Goal: Task Accomplishment & Management: Complete application form

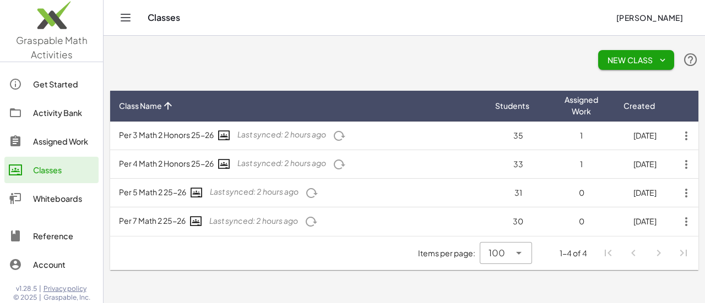
click at [53, 171] on div "Classes" at bounding box center [63, 170] width 61 height 13
click at [54, 121] on link "Activity Bank" at bounding box center [51, 113] width 94 height 26
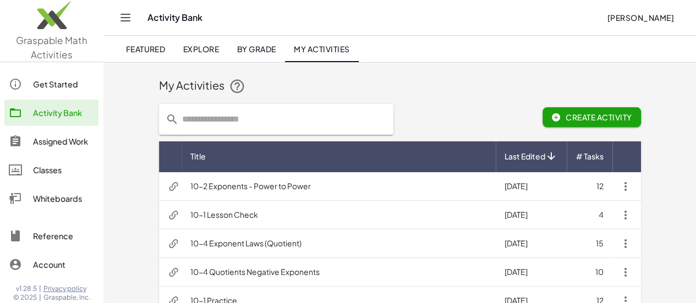
scroll to position [91, 0]
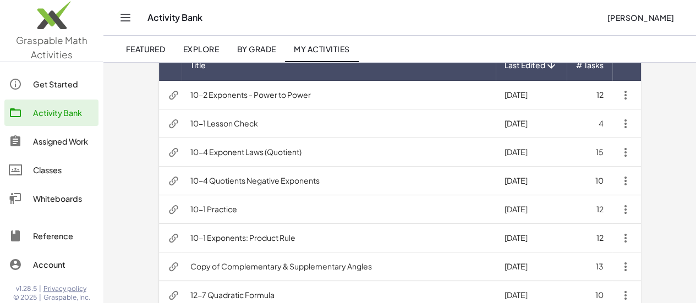
click at [247, 238] on td "10-1 Exponents: Product Rule" at bounding box center [339, 238] width 314 height 29
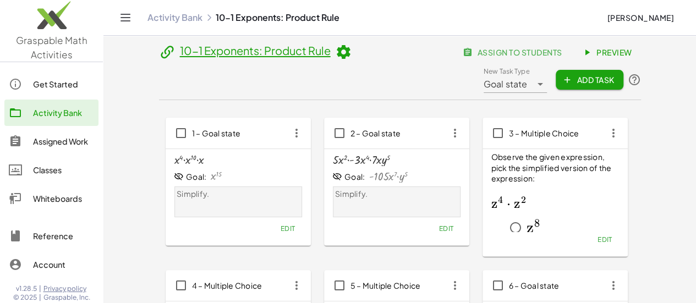
click at [465, 57] on span "assign to students" at bounding box center [513, 52] width 97 height 10
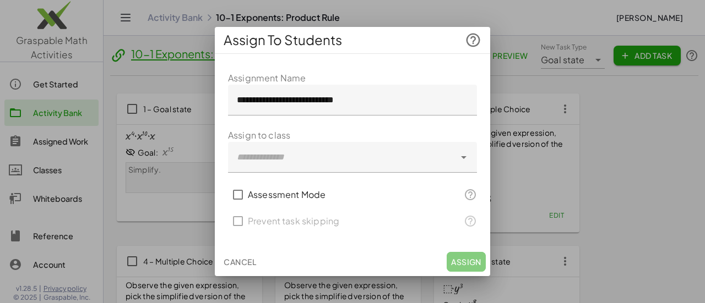
click at [372, 161] on div at bounding box center [341, 157] width 227 height 31
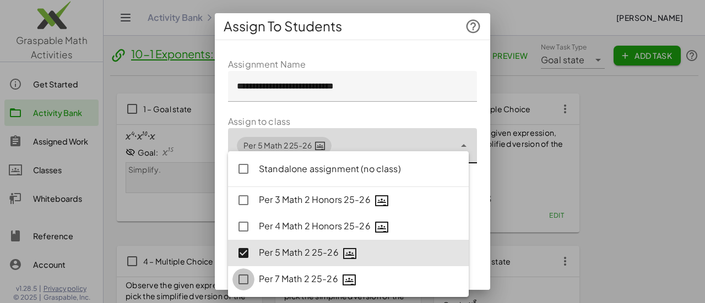
type input "**********"
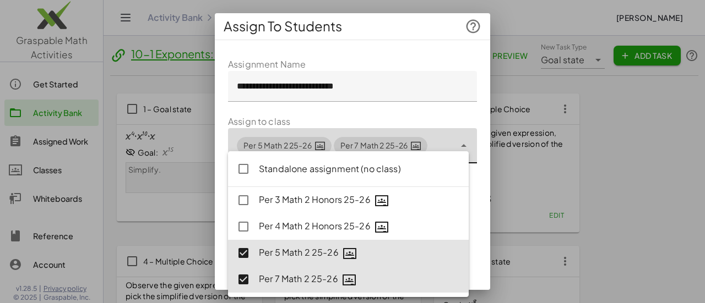
click at [384, 112] on form "**********" at bounding box center [352, 205] width 249 height 294
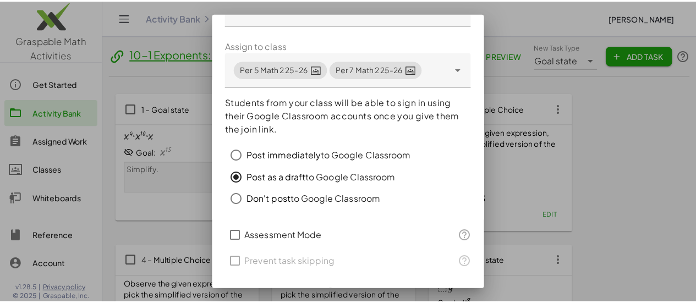
scroll to position [103, 0]
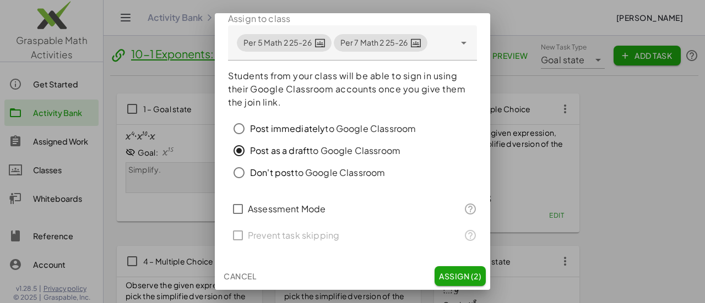
click at [451, 275] on span "Assign (2)" at bounding box center [460, 276] width 42 height 10
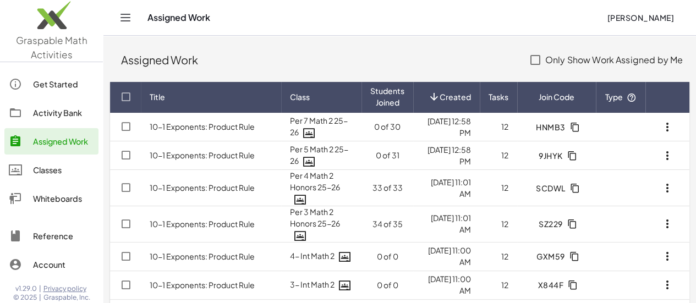
click at [65, 172] on div "Classes" at bounding box center [63, 170] width 61 height 13
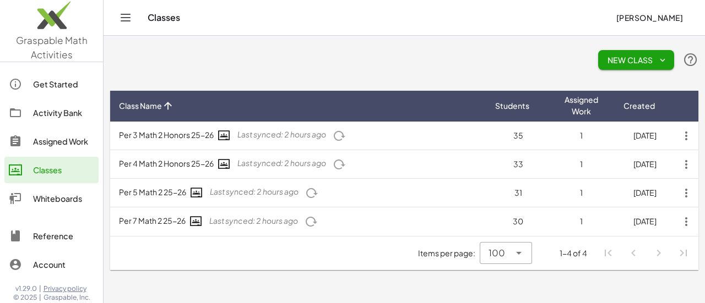
click at [318, 195] on icon "button" at bounding box center [311, 193] width 13 height 13
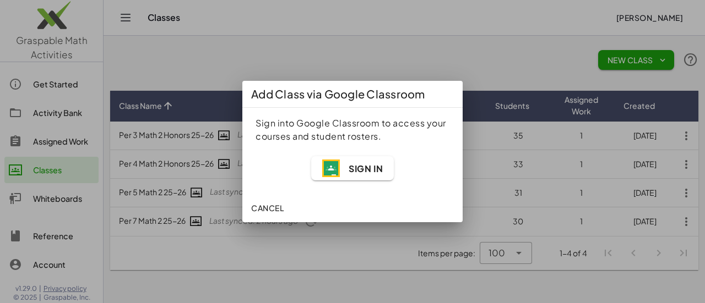
click at [352, 173] on span "Sign In" at bounding box center [365, 169] width 34 height 12
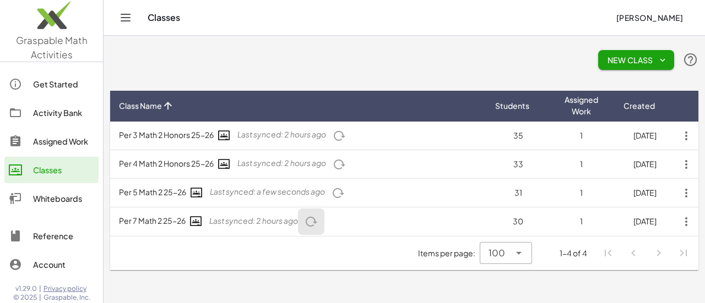
click at [313, 220] on icon "button" at bounding box center [310, 221] width 13 height 13
click at [65, 143] on div "Assigned Work" at bounding box center [63, 141] width 61 height 13
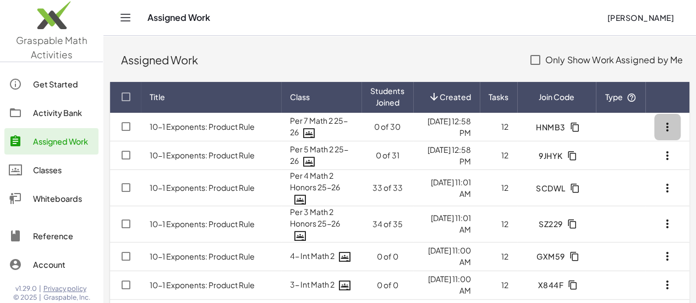
click at [671, 128] on icon "button" at bounding box center [667, 127] width 13 height 13
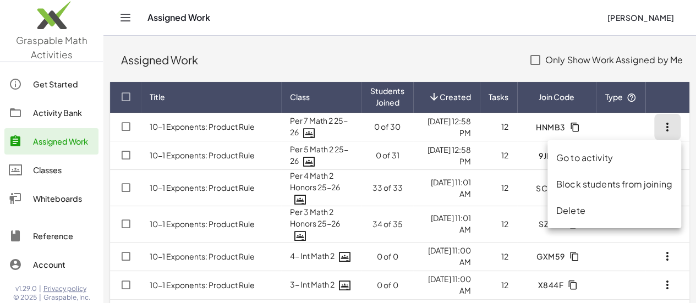
click at [653, 154] on div "Go to activity" at bounding box center [615, 157] width 116 height 13
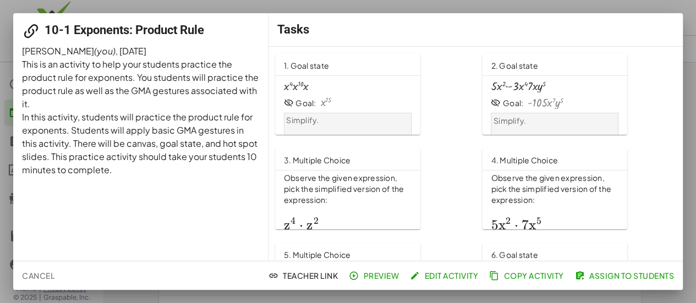
click at [682, 8] on div at bounding box center [348, 151] width 696 height 303
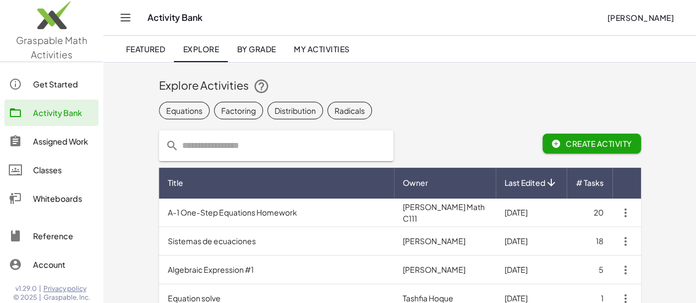
click at [61, 146] on div "Assigned Work" at bounding box center [63, 141] width 61 height 13
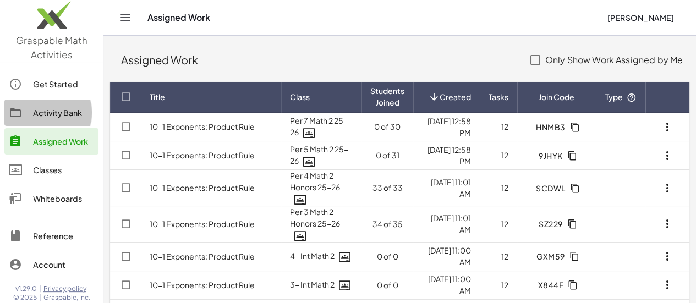
click at [63, 120] on link "Activity Bank" at bounding box center [51, 113] width 94 height 26
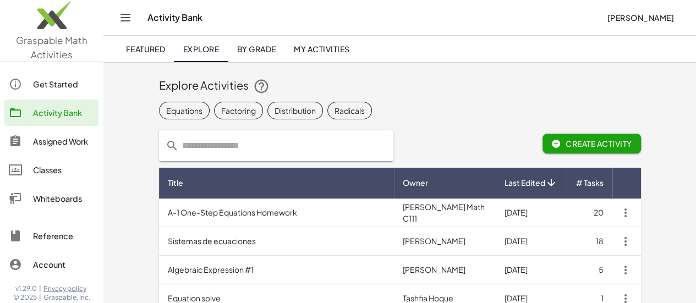
click at [323, 47] on span "My Activities" at bounding box center [322, 49] width 56 height 10
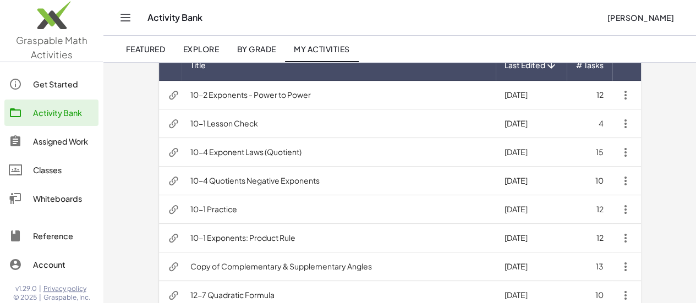
scroll to position [183, 0]
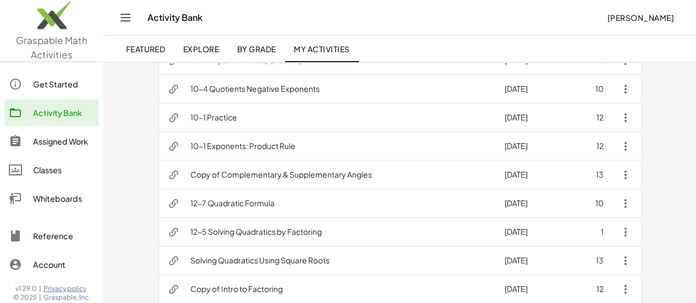
click at [228, 150] on td "10-1 Exponents: Product Rule" at bounding box center [339, 146] width 314 height 29
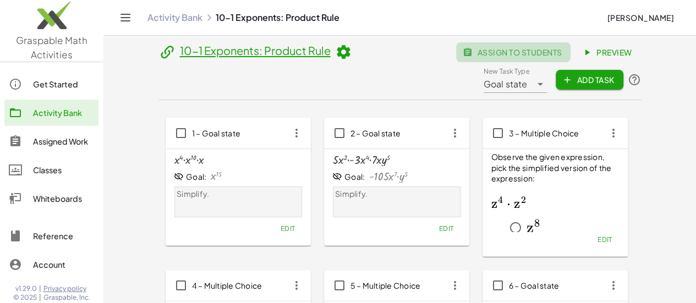
click at [456, 62] on button "assign to students" at bounding box center [513, 52] width 115 height 20
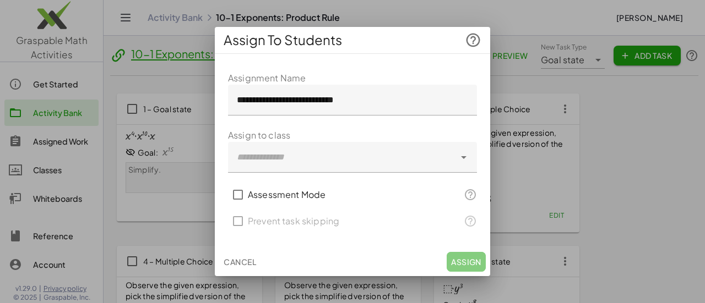
click at [348, 162] on div at bounding box center [341, 157] width 227 height 31
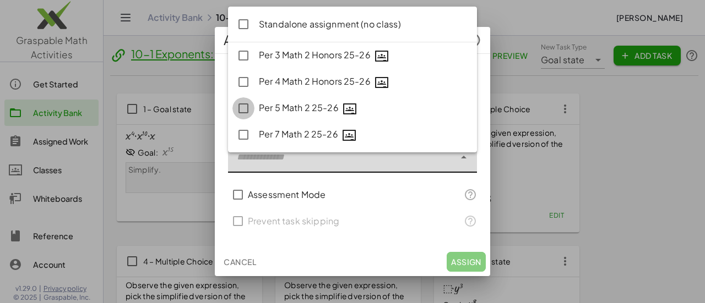
type input "**********"
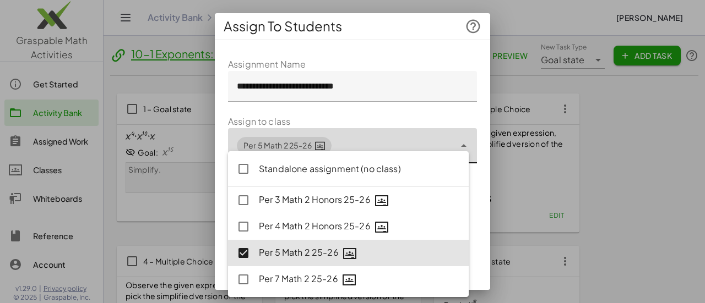
click at [395, 115] on form "**********" at bounding box center [352, 205] width 249 height 294
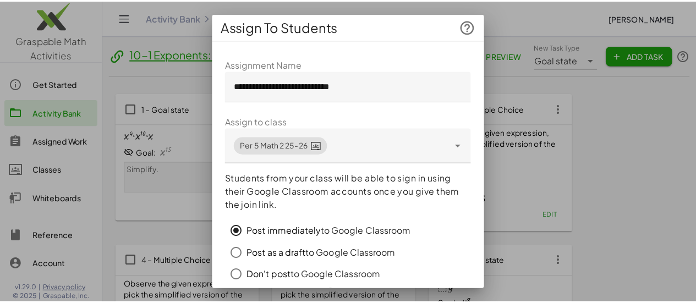
scroll to position [103, 0]
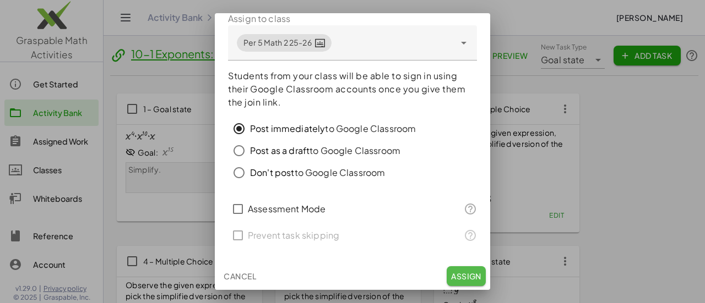
click at [457, 273] on span "Assign" at bounding box center [466, 276] width 30 height 10
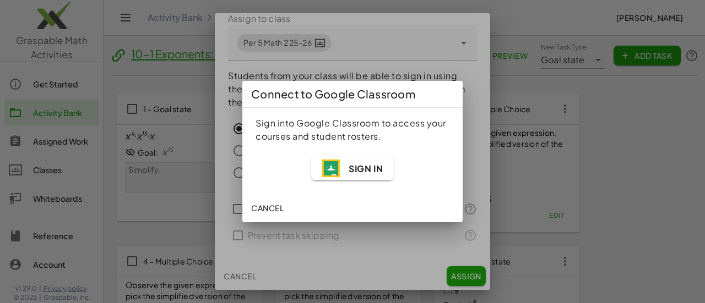
click at [352, 167] on span "Sign In" at bounding box center [365, 169] width 34 height 12
